Goal: Find specific page/section: Find specific page/section

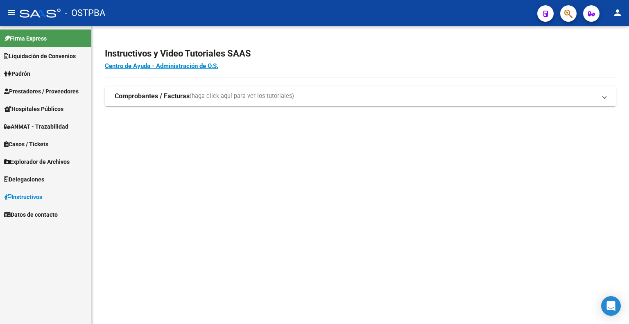
click at [51, 163] on span "Explorador de Archivos" at bounding box center [36, 161] width 65 height 9
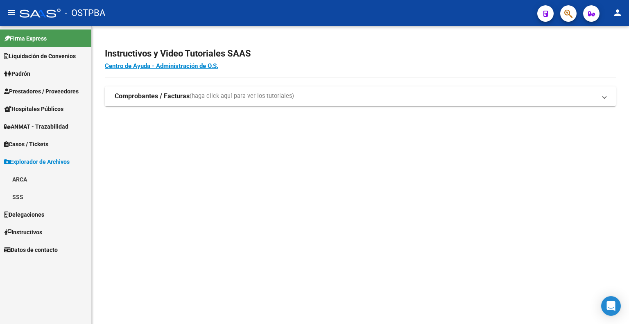
click at [31, 178] on link "ARCA" at bounding box center [45, 179] width 91 height 18
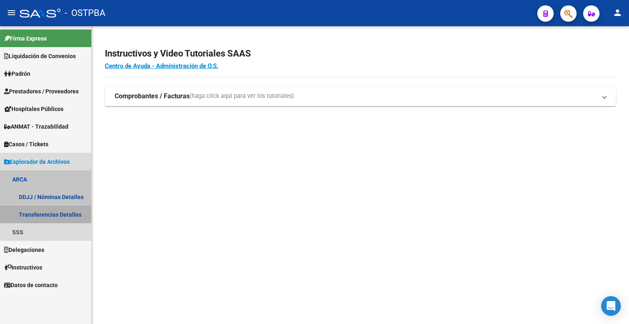
click at [36, 212] on link "Transferencias Detalles" at bounding box center [45, 214] width 91 height 18
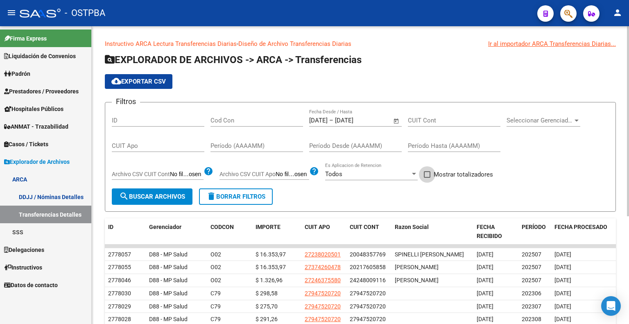
click at [430, 175] on span at bounding box center [427, 174] width 7 height 7
click at [427, 178] on input "Mostrar totalizadores" at bounding box center [427, 178] width 0 height 0
checkbox input "true"
click at [164, 193] on span "search Buscar Archivos" at bounding box center [152, 196] width 66 height 7
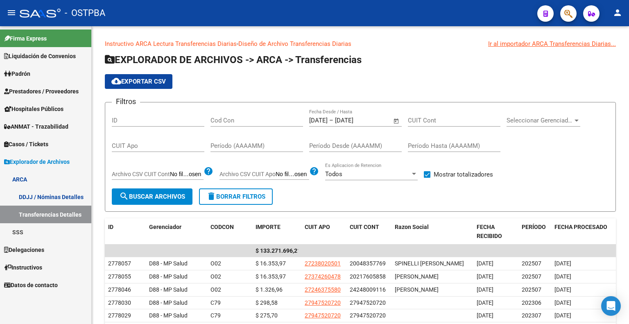
click at [47, 88] on span "Prestadores / Proveedores" at bounding box center [41, 91] width 75 height 9
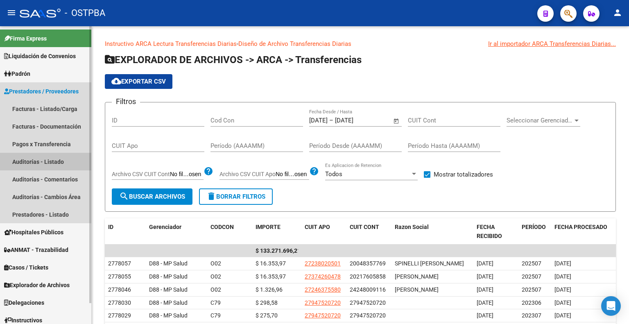
click at [46, 160] on link "Auditorías - Listado" at bounding box center [45, 162] width 91 height 18
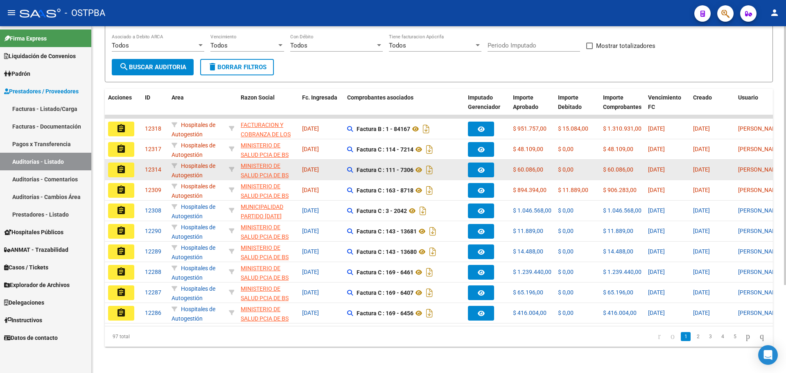
scroll to position [118, 0]
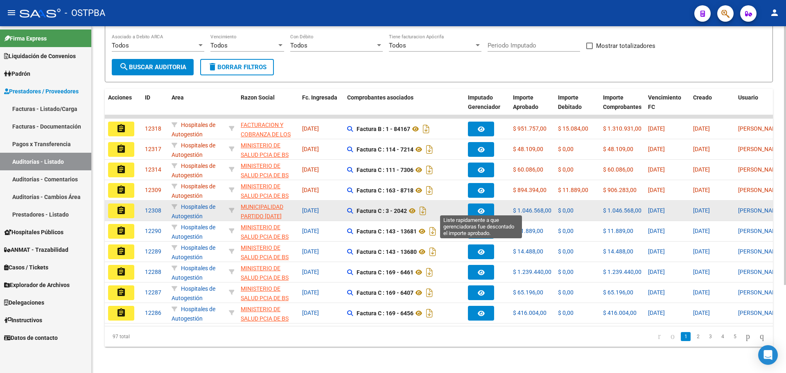
click at [483, 208] on icon "button" at bounding box center [481, 211] width 7 height 6
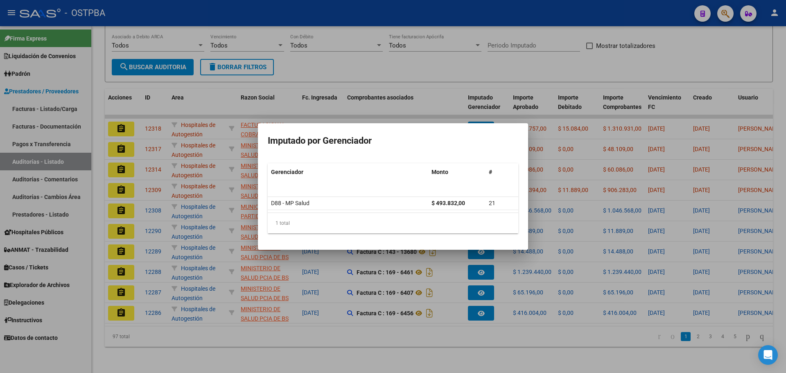
click at [489, 323] on div at bounding box center [393, 186] width 786 height 373
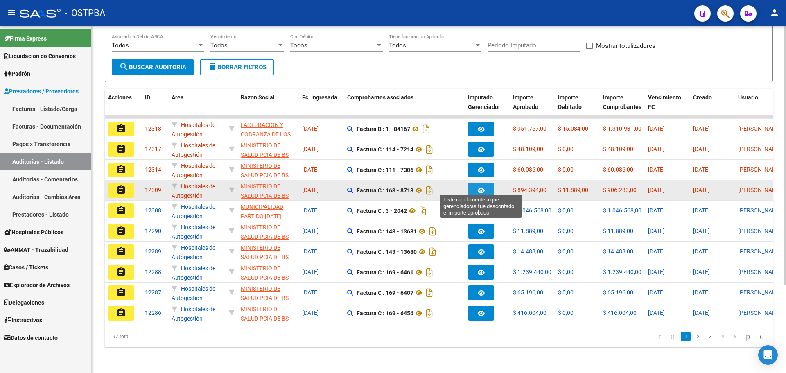
click at [491, 184] on button "button" at bounding box center [481, 190] width 26 height 15
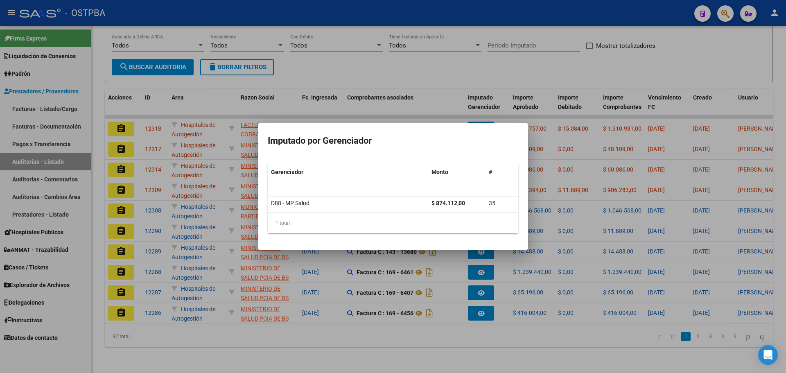
click at [488, 323] on div at bounding box center [393, 186] width 786 height 373
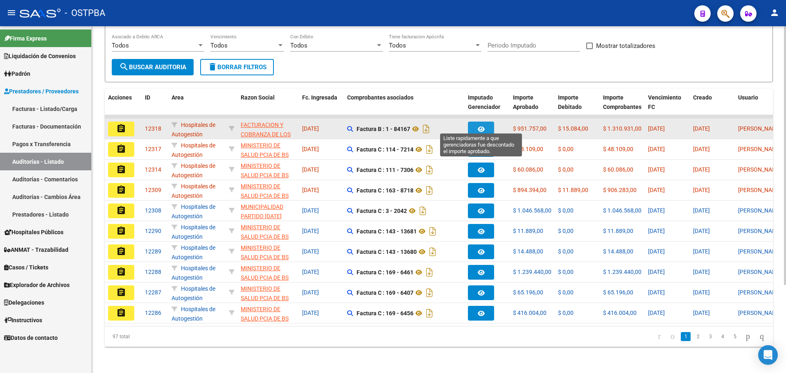
click at [483, 122] on button "button" at bounding box center [481, 129] width 26 height 15
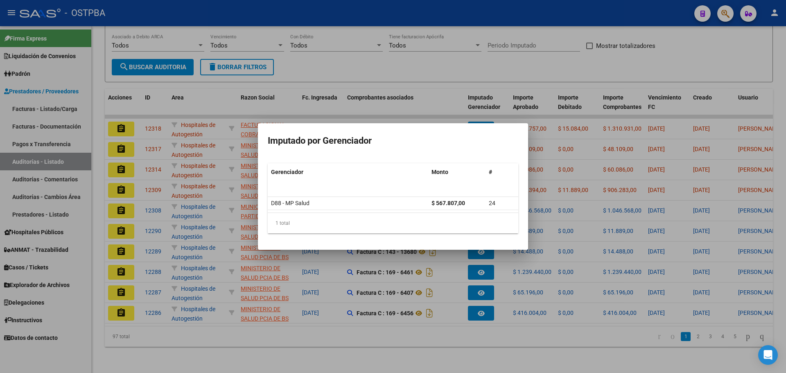
click at [517, 323] on div at bounding box center [393, 186] width 786 height 373
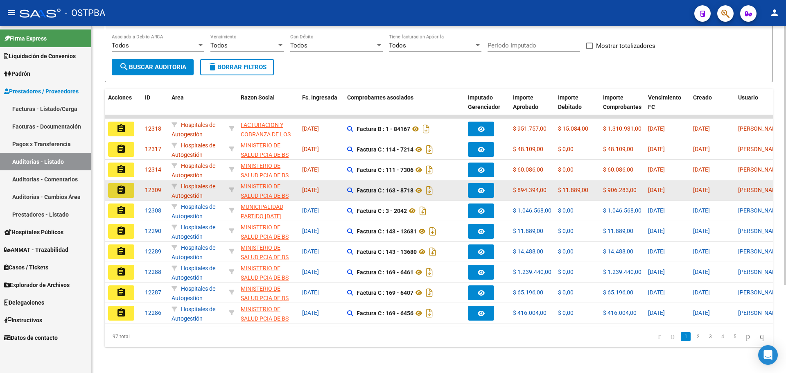
click at [116, 185] on mat-icon "assignment" at bounding box center [121, 190] width 10 height 10
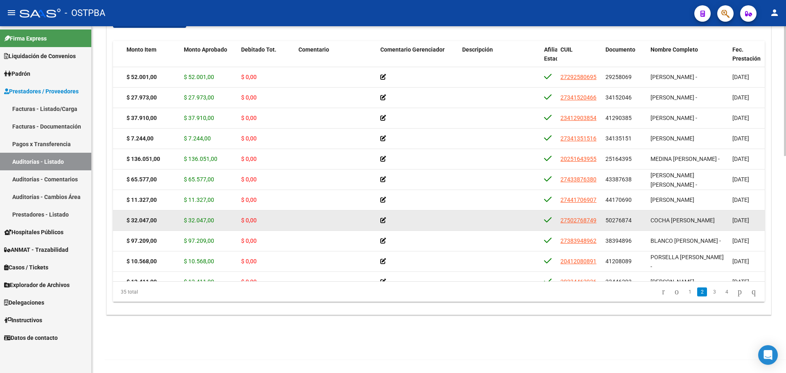
scroll to position [0, 106]
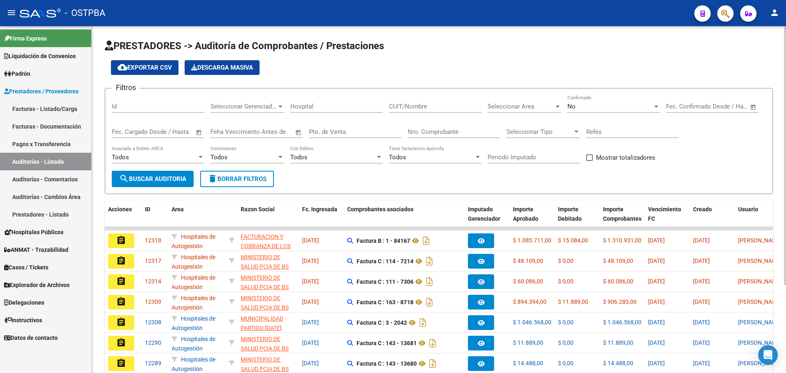
click at [620, 115] on div "No Confirmado" at bounding box center [613, 107] width 93 height 25
click at [623, 106] on div "No" at bounding box center [609, 106] width 85 height 7
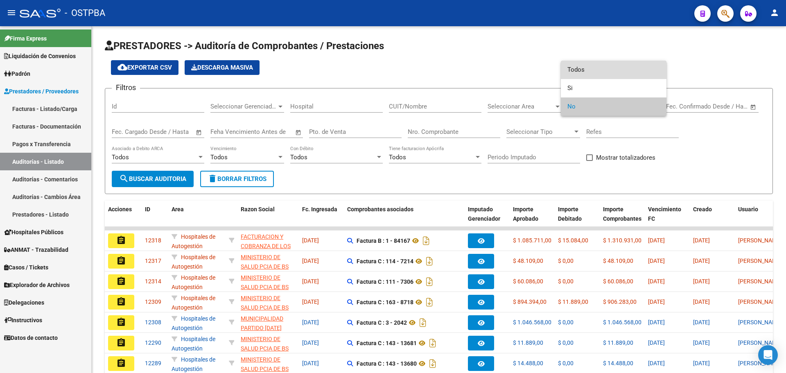
click at [612, 73] on span "Todos" at bounding box center [613, 70] width 93 height 18
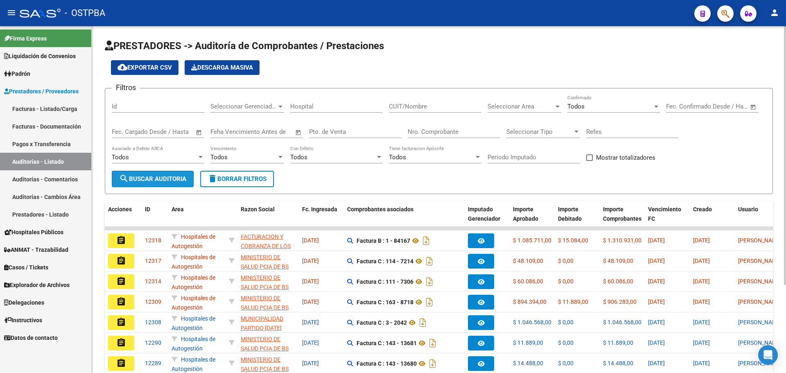
click at [184, 177] on span "search Buscar Auditoria" at bounding box center [152, 178] width 67 height 7
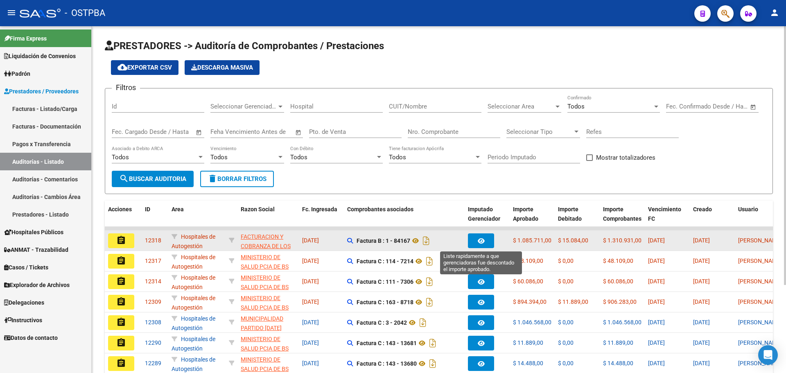
click at [491, 239] on button "button" at bounding box center [481, 240] width 26 height 15
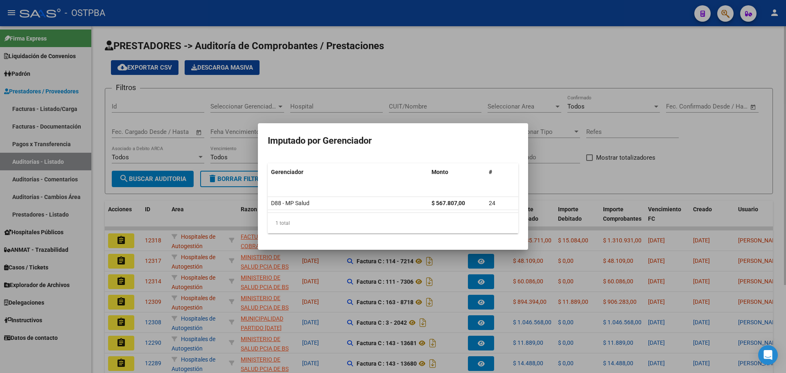
drag, startPoint x: 546, startPoint y: 177, endPoint x: 543, endPoint y: 193, distance: 16.2
click at [546, 177] on div at bounding box center [393, 186] width 786 height 373
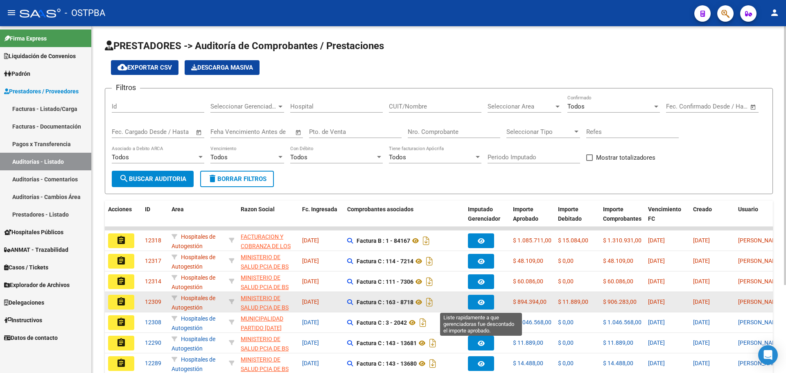
click at [485, 303] on button "button" at bounding box center [481, 302] width 26 height 15
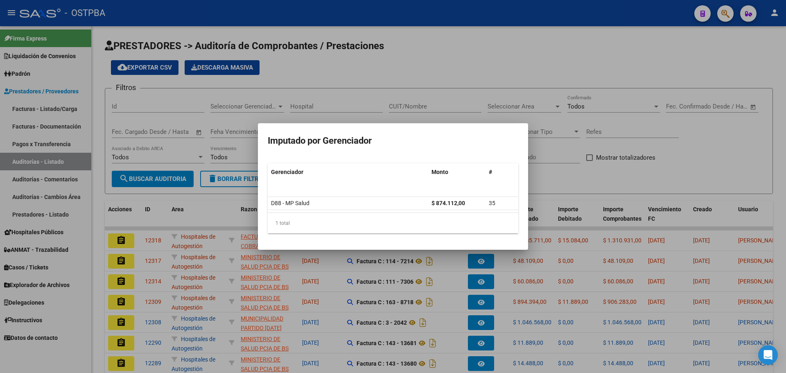
click at [554, 182] on div at bounding box center [393, 186] width 786 height 373
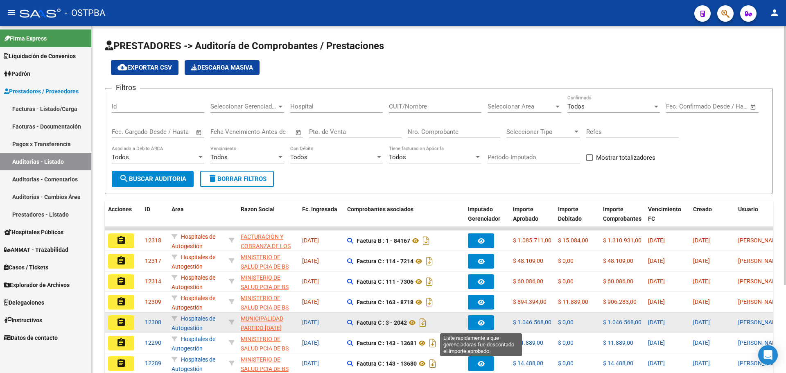
click at [480, 323] on icon "button" at bounding box center [481, 323] width 7 height 6
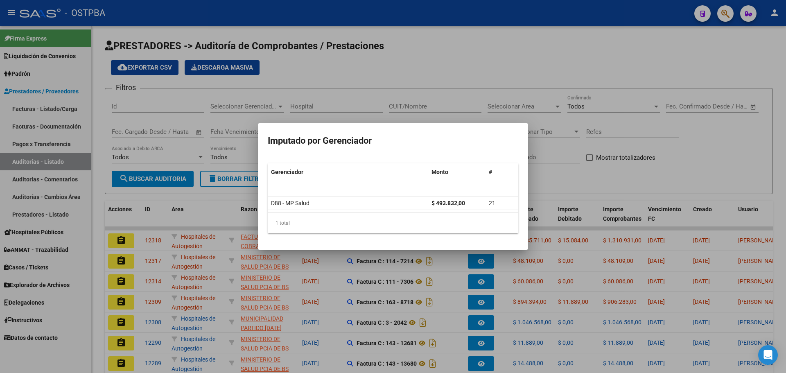
click at [439, 61] on div at bounding box center [393, 186] width 786 height 373
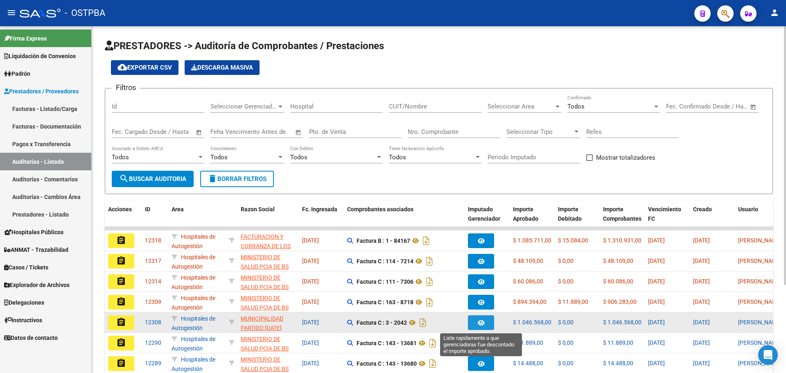
click at [476, 322] on button "button" at bounding box center [481, 322] width 26 height 15
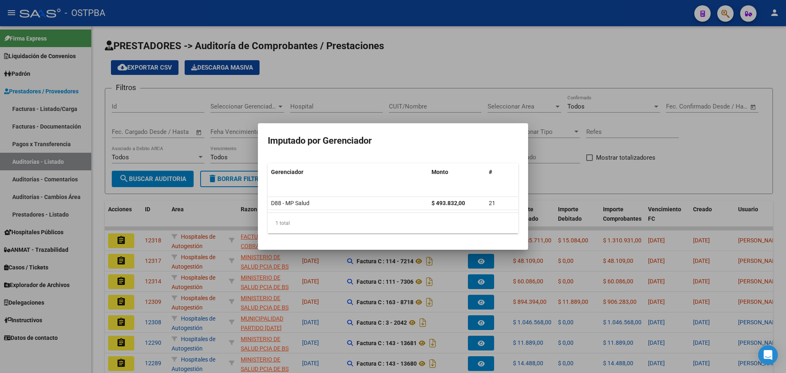
click at [508, 63] on div at bounding box center [393, 186] width 786 height 373
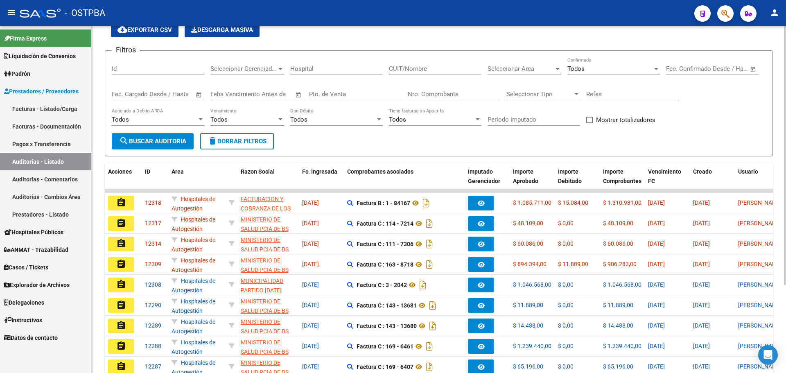
scroll to position [82, 0]
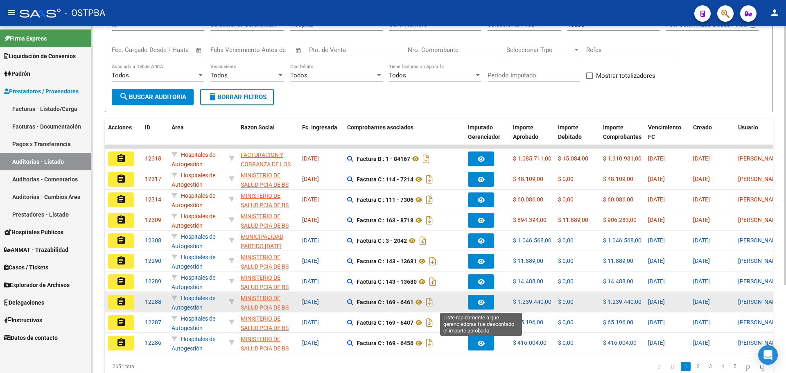
click at [482, 305] on icon "button" at bounding box center [481, 302] width 7 height 6
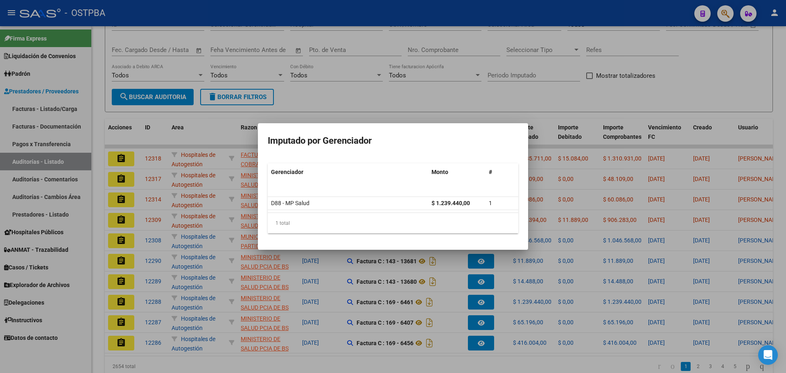
click at [474, 32] on div at bounding box center [393, 186] width 786 height 373
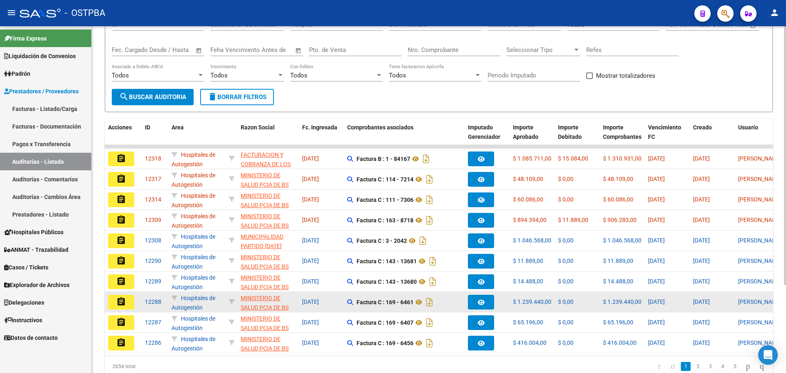
click at [121, 300] on mat-icon "assignment" at bounding box center [121, 302] width 10 height 10
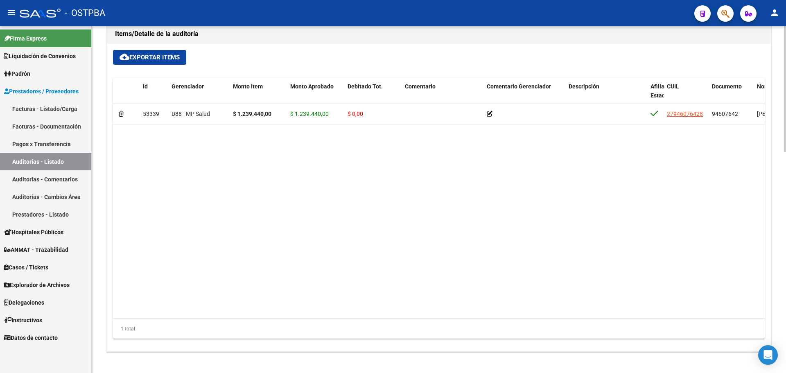
scroll to position [0, 41]
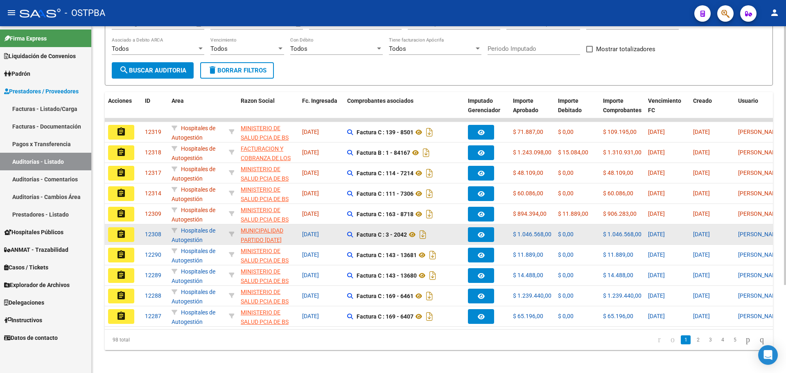
scroll to position [118, 0]
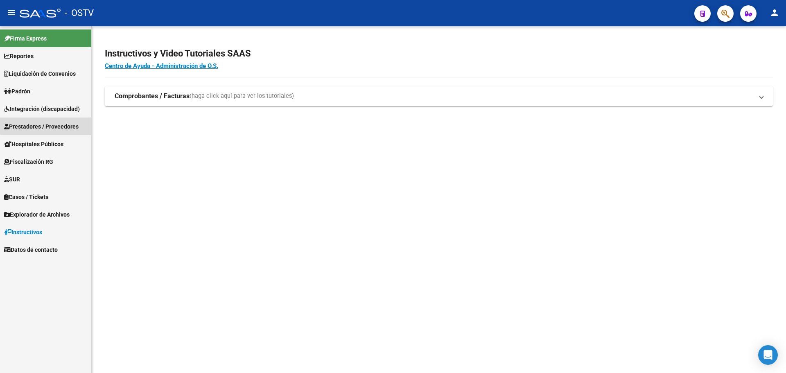
click at [55, 121] on link "Prestadores / Proveedores" at bounding box center [45, 126] width 91 height 18
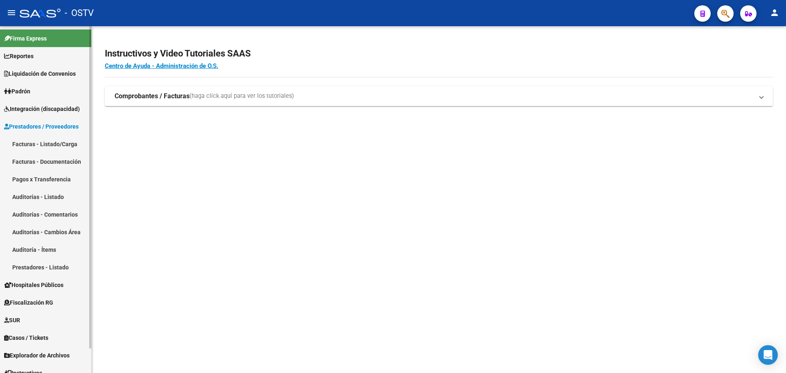
click at [47, 194] on link "Auditorías - Listado" at bounding box center [45, 197] width 91 height 18
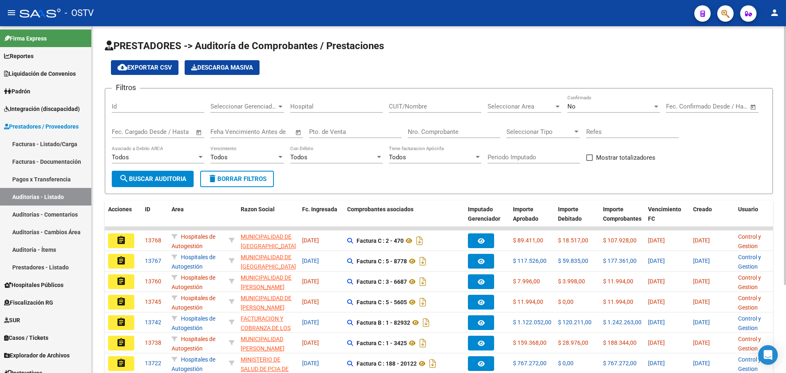
click at [589, 108] on div "No" at bounding box center [609, 106] width 85 height 7
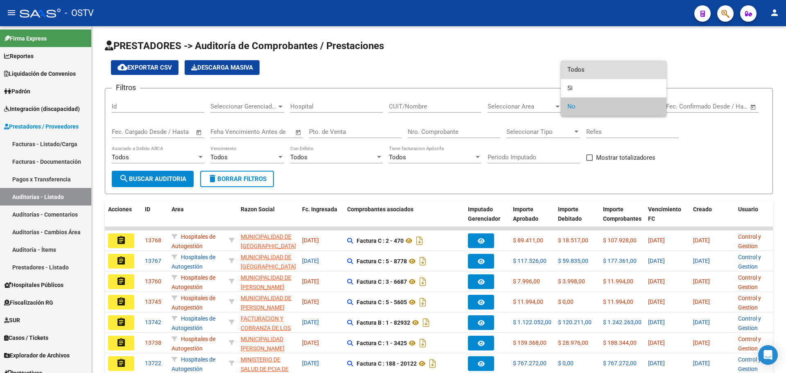
click at [591, 68] on span "Todos" at bounding box center [613, 70] width 93 height 18
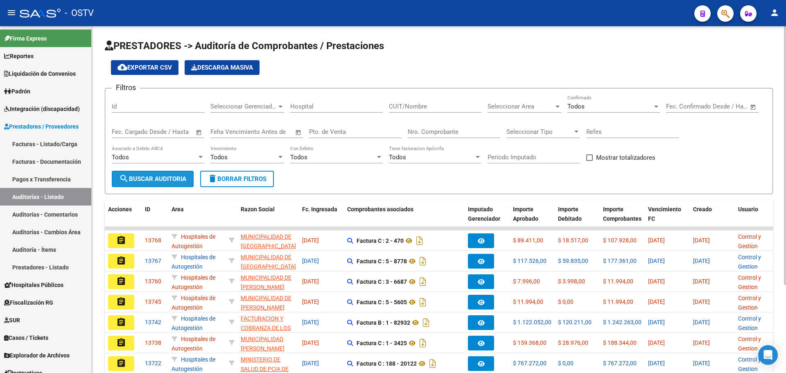
click at [164, 178] on span "search Buscar Auditoria" at bounding box center [152, 178] width 67 height 7
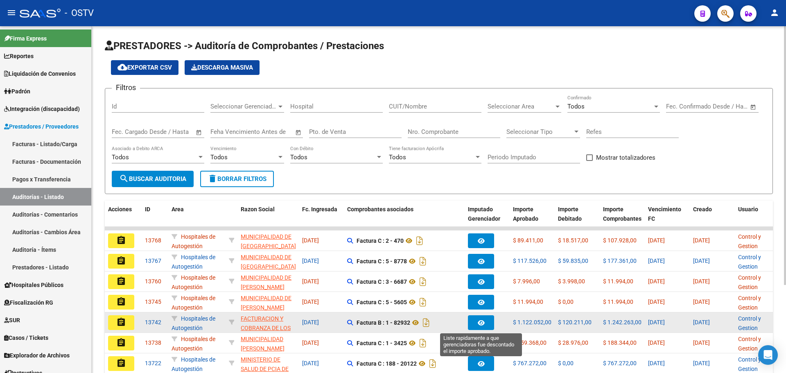
click at [486, 324] on button "button" at bounding box center [481, 322] width 26 height 15
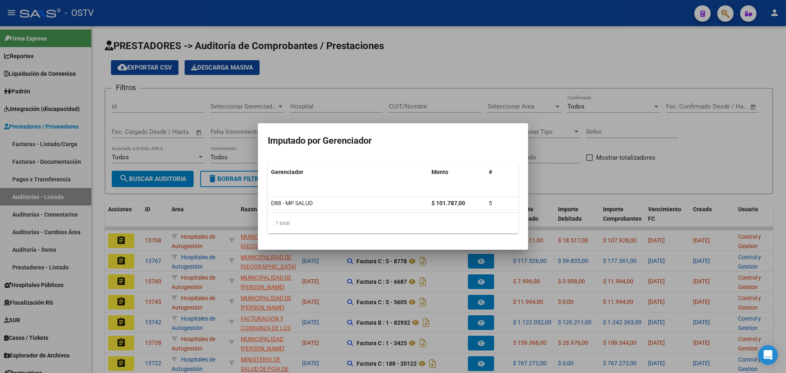
click at [641, 62] on div at bounding box center [393, 186] width 786 height 373
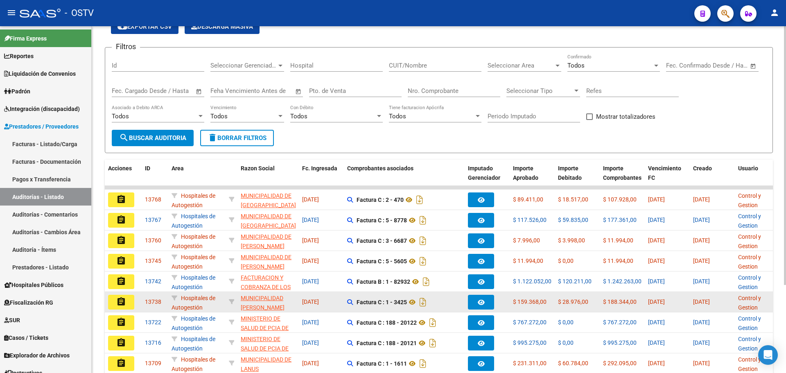
scroll to position [82, 0]
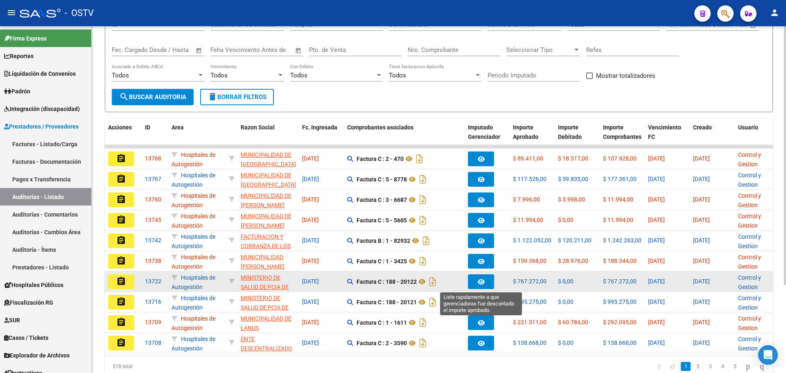
click at [485, 284] on button "button" at bounding box center [481, 281] width 26 height 15
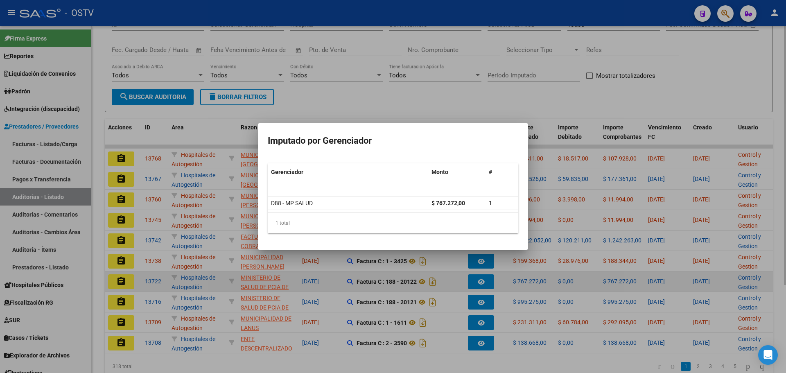
click at [485, 284] on div at bounding box center [393, 186] width 786 height 373
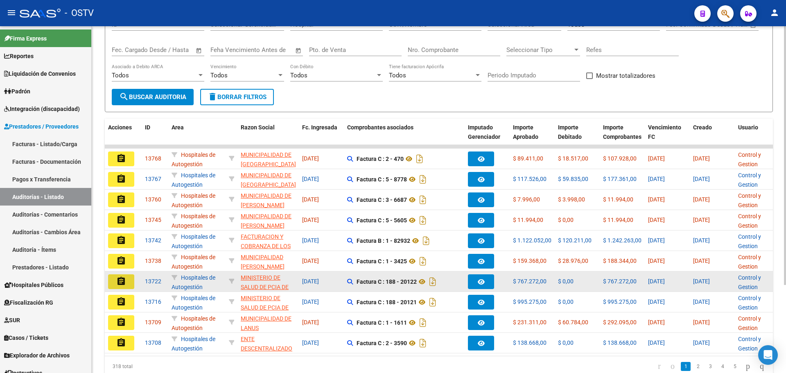
click at [124, 282] on mat-icon "assignment" at bounding box center [121, 281] width 10 height 10
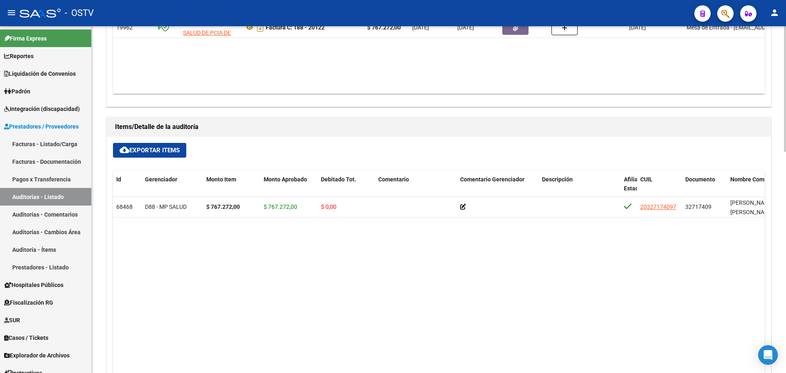
scroll to position [491, 0]
